Goal: Task Accomplishment & Management: Use online tool/utility

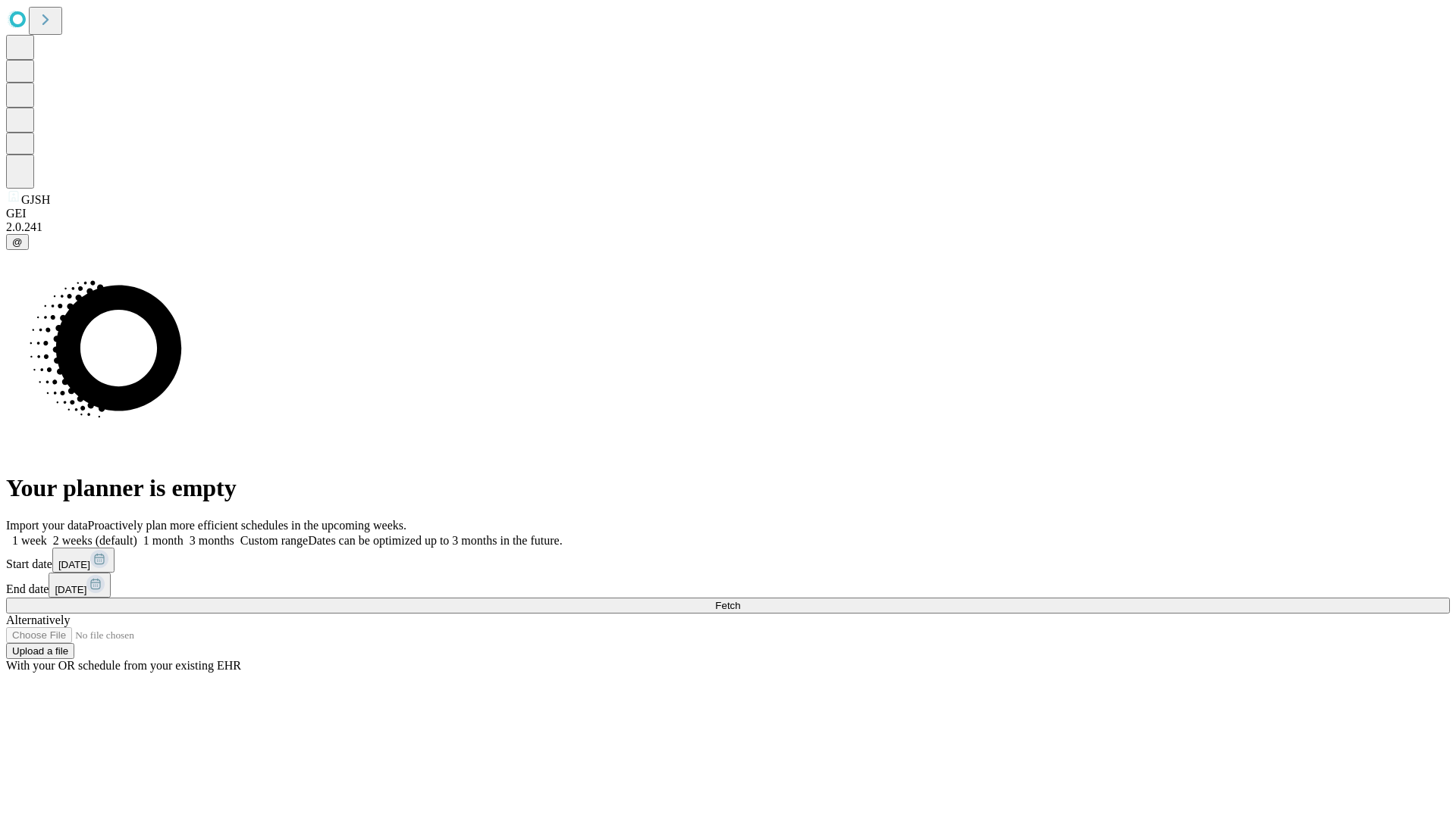
click at [739, 600] on span "Fetch" at bounding box center [727, 605] width 25 height 11
